Goal: Information Seeking & Learning: Find specific fact

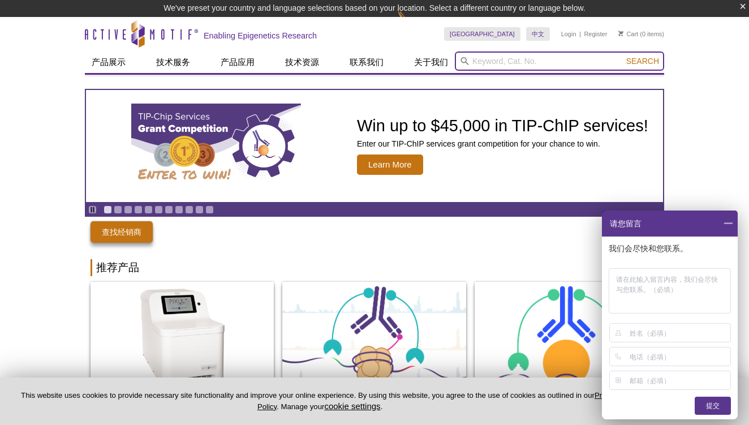
click at [486, 61] on input "search" at bounding box center [559, 61] width 209 height 19
type input "pard6b"
click at [643, 61] on button "Search" at bounding box center [643, 61] width 40 height 10
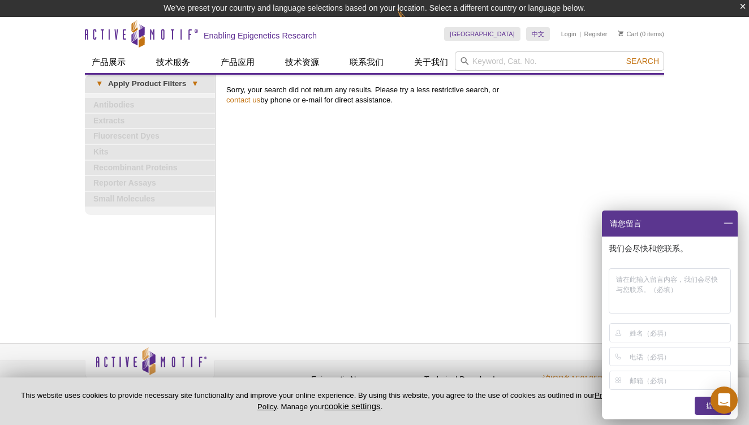
click at [731, 222] on span at bounding box center [728, 224] width 19 height 26
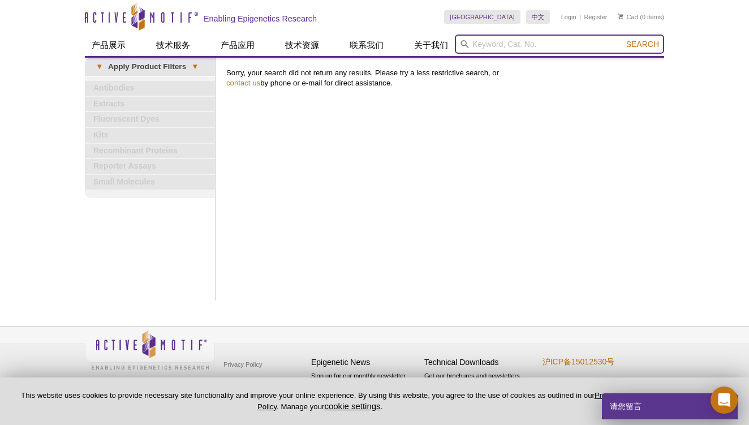
click at [549, 44] on input "search" at bounding box center [559, 44] width 209 height 19
type input "pard6"
click at [643, 44] on button "Search" at bounding box center [643, 44] width 40 height 10
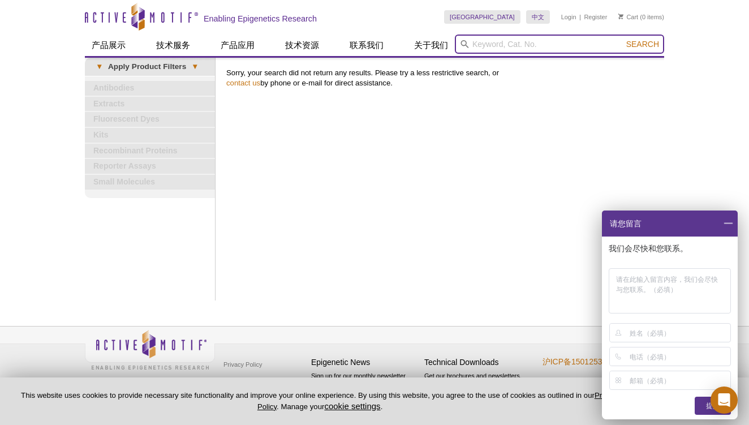
click at [525, 43] on input "search" at bounding box center [559, 44] width 209 height 19
type input "PKC"
click at [643, 44] on button "Search" at bounding box center [643, 44] width 40 height 10
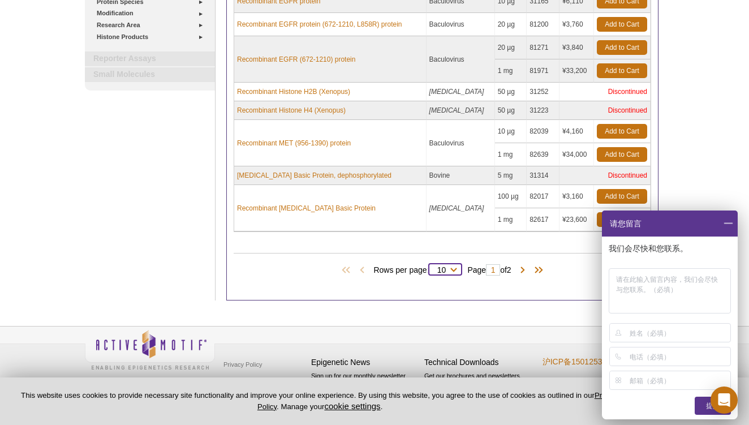
scroll to position [279, 0]
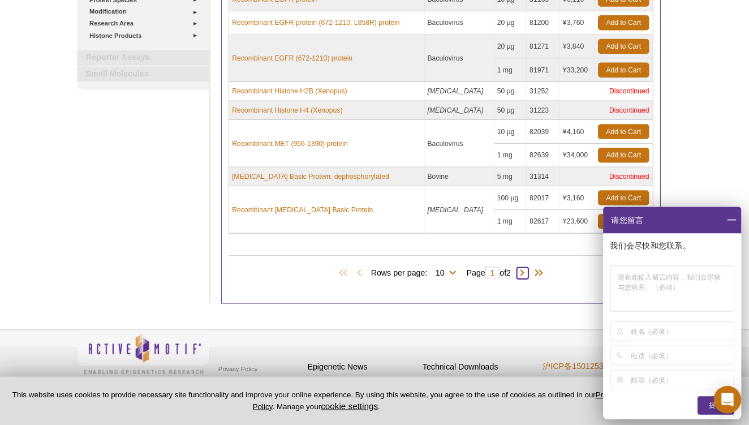
click at [517, 270] on span at bounding box center [522, 275] width 11 height 11
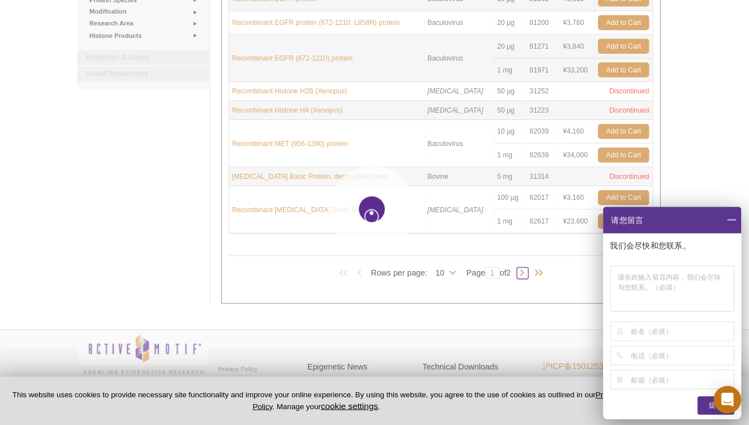
type input "2"
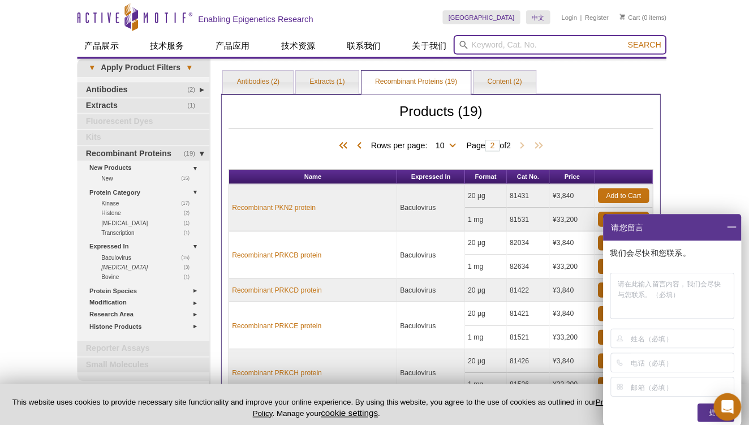
click at [499, 47] on input "search" at bounding box center [559, 44] width 209 height 19
click at [517, 44] on input "search" at bounding box center [559, 44] width 209 height 19
type input "rack1 cut tag"
click at [634, 44] on button "Search" at bounding box center [643, 44] width 40 height 10
